Goal: Task Accomplishment & Management: Manage account settings

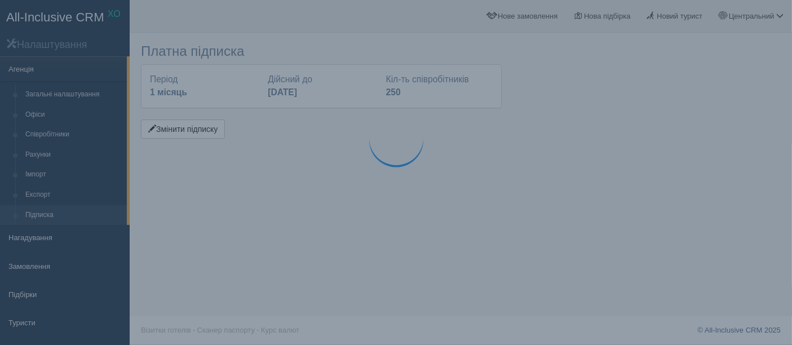
click at [364, 159] on div at bounding box center [396, 138] width 68 height 68
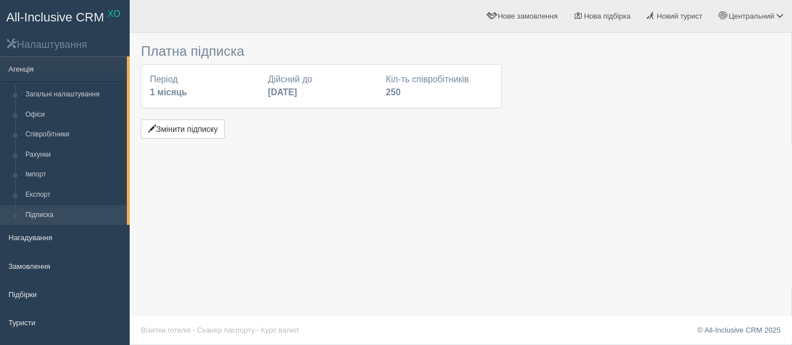
click at [380, 151] on div "Платна підписка Період 1 місяць Дійсний до 31 жовтня 2025 Кіл-ть співробітників…" at bounding box center [461, 172] width 662 height 345
click at [182, 126] on button "Змінити підписку" at bounding box center [183, 129] width 84 height 19
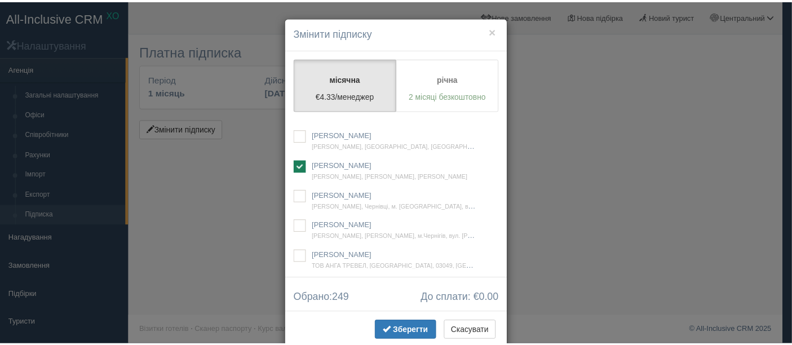
scroll to position [27872, 0]
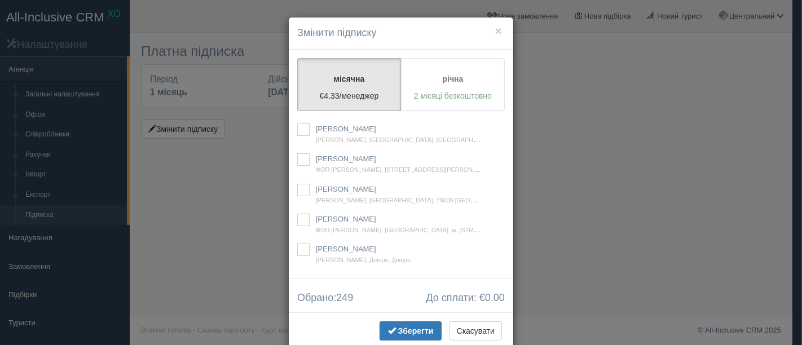
checkbox input "true"
click at [400, 328] on span "Зберегти" at bounding box center [416, 330] width 36 height 9
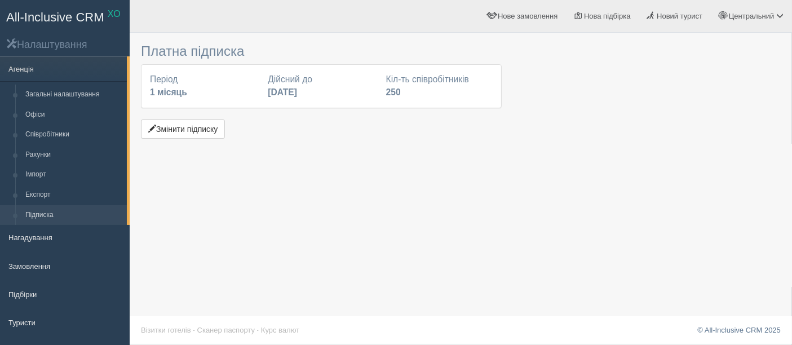
drag, startPoint x: 636, startPoint y: 144, endPoint x: 499, endPoint y: 34, distance: 175.6
click at [636, 144] on div "Платна підписка Період 1 місяць Дійсний до 31 жовтня 2025 Кіл-ть співробітників…" at bounding box center [461, 172] width 662 height 345
